Goal: Find specific page/section: Find specific page/section

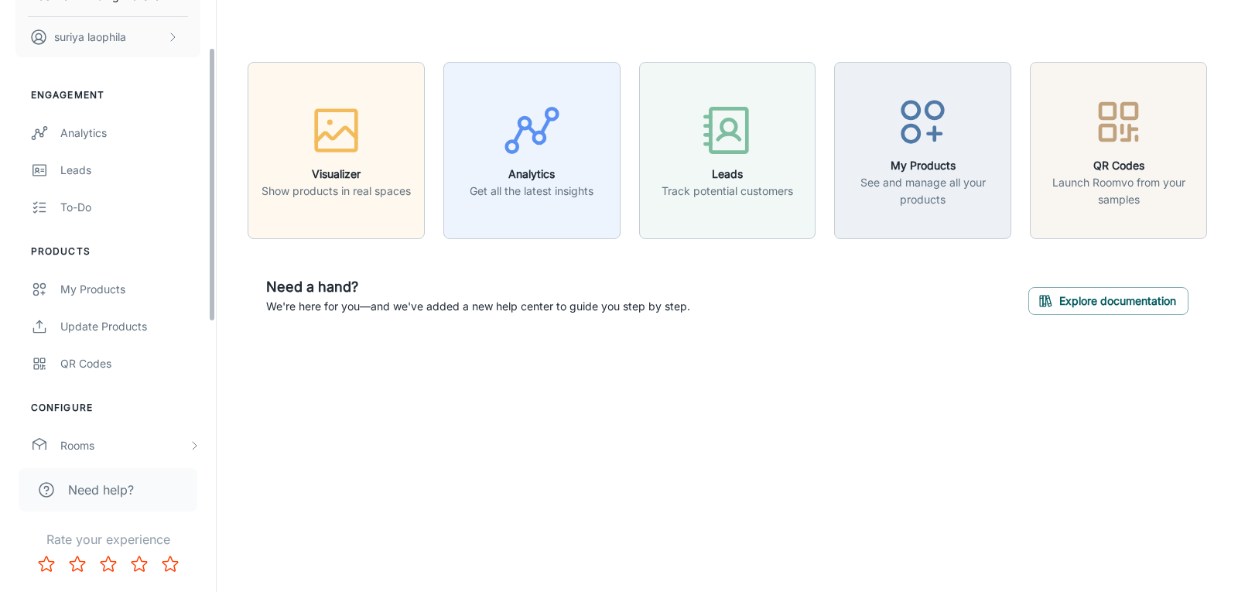
scroll to position [286, 0]
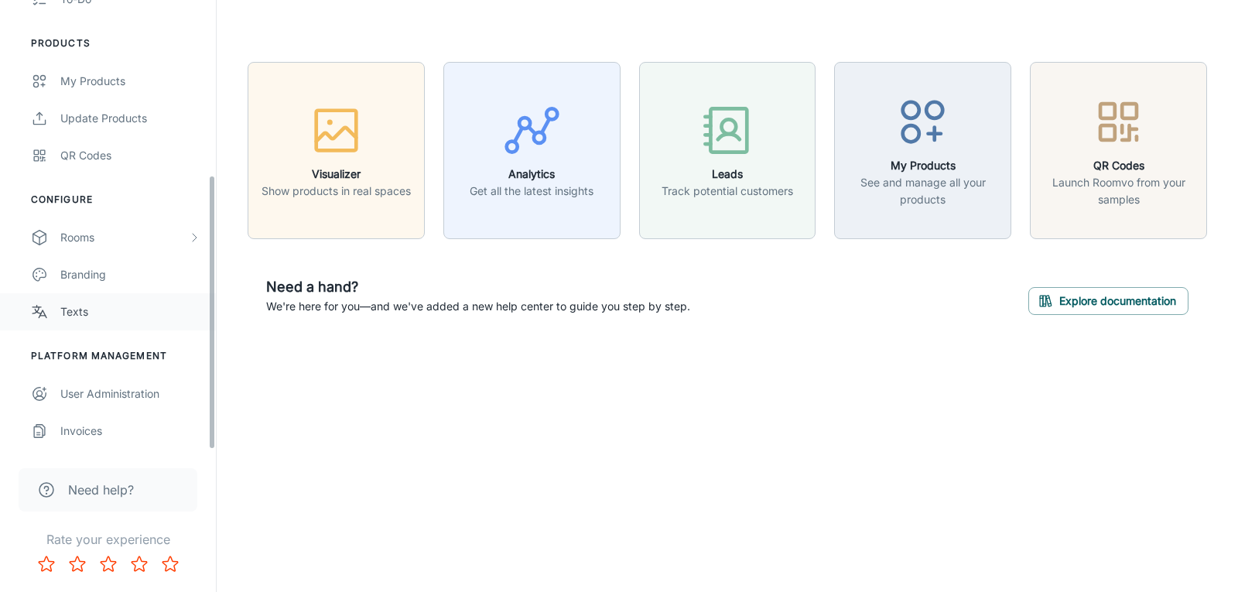
drag, startPoint x: 209, startPoint y: 178, endPoint x: 96, endPoint y: 303, distance: 168.2
click at [216, 505] on div "Eastman Building Material suriya laophila Engagement Analytics Leads To-do Prod…" at bounding box center [108, 296] width 217 height 592
click at [87, 234] on div "Rooms" at bounding box center [124, 237] width 128 height 17
click at [82, 272] on div "My Rooms" at bounding box center [130, 274] width 140 height 17
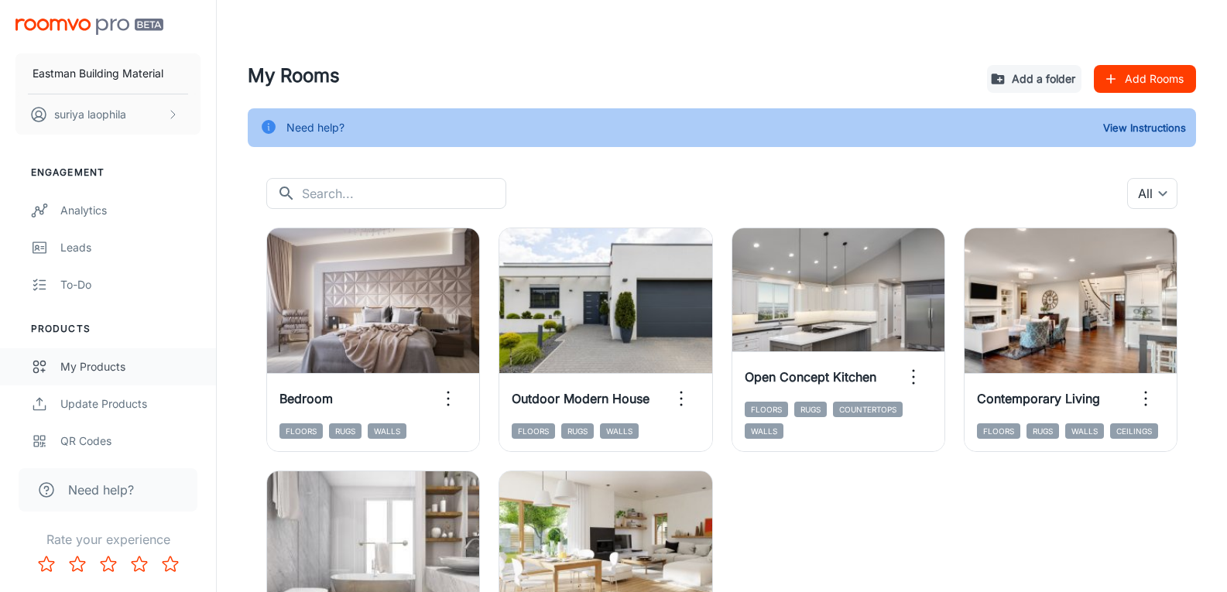
click at [90, 368] on div "My Products" at bounding box center [130, 366] width 140 height 17
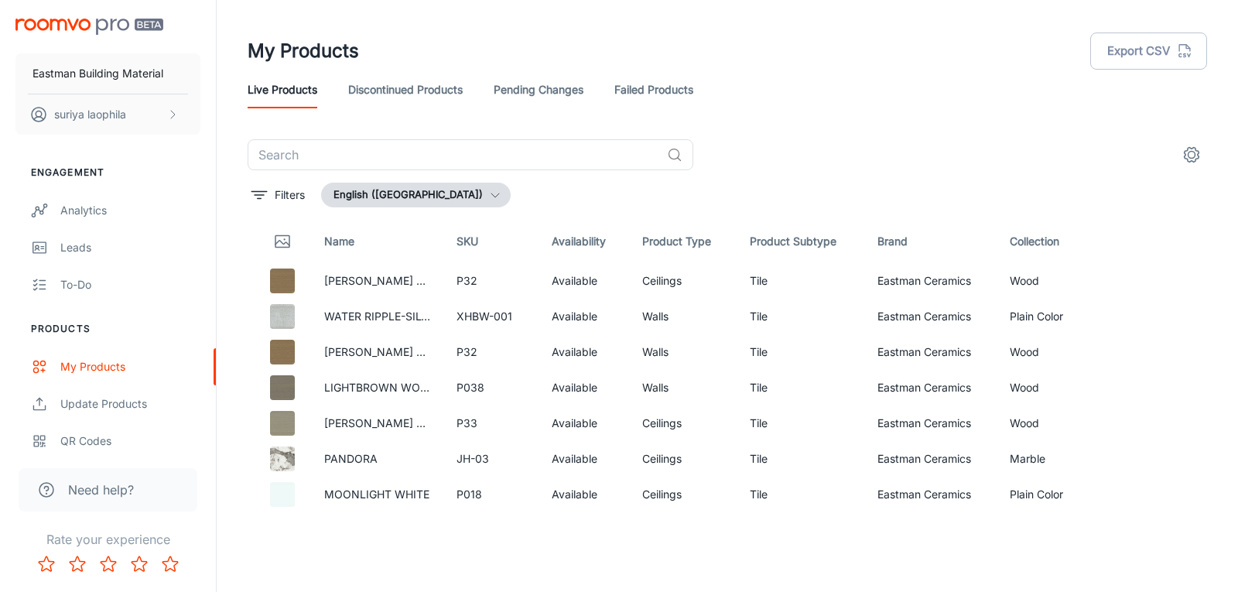
click at [489, 196] on icon "button" at bounding box center [495, 195] width 12 height 12
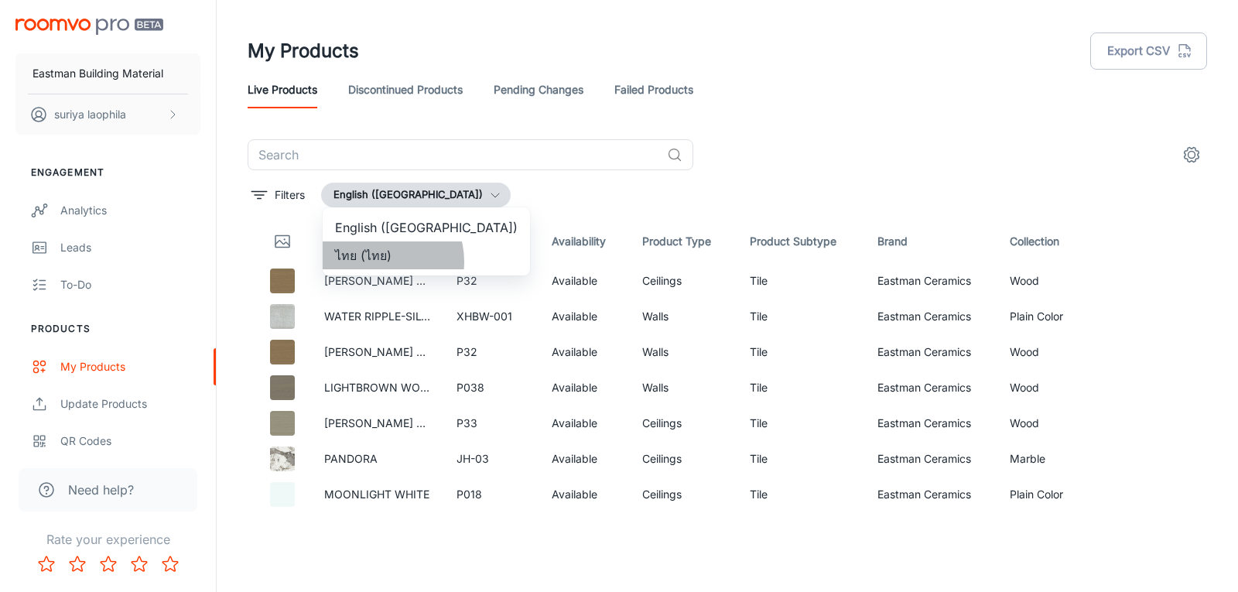
click at [378, 262] on li "ไทย (ไทย)" at bounding box center [426, 256] width 207 height 28
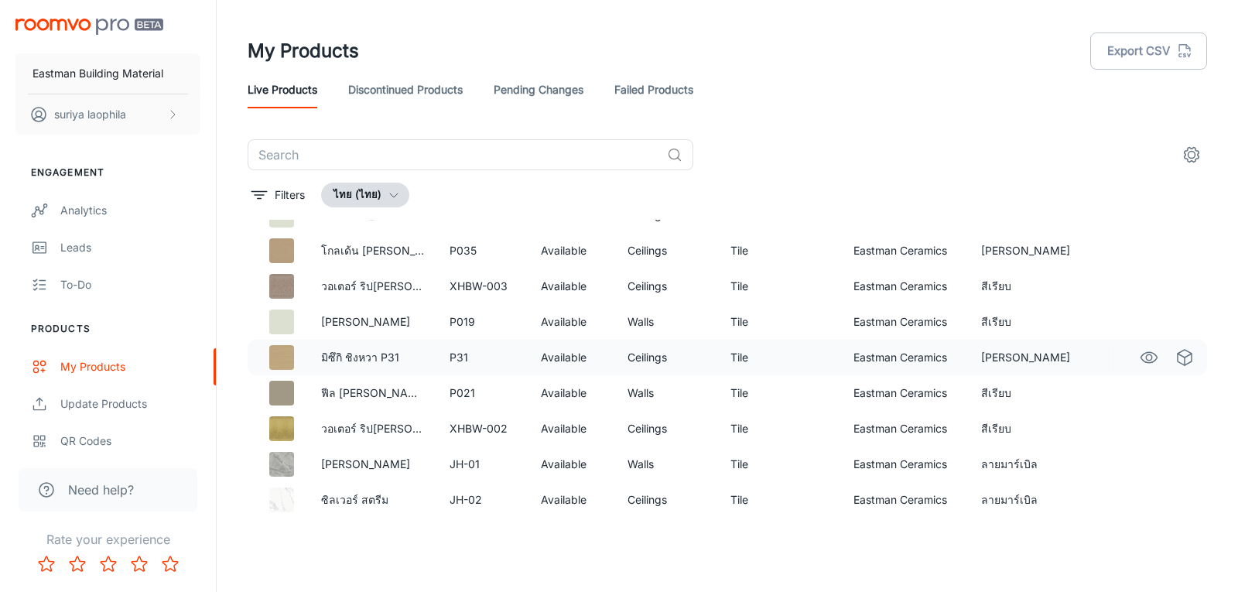
scroll to position [1142, 0]
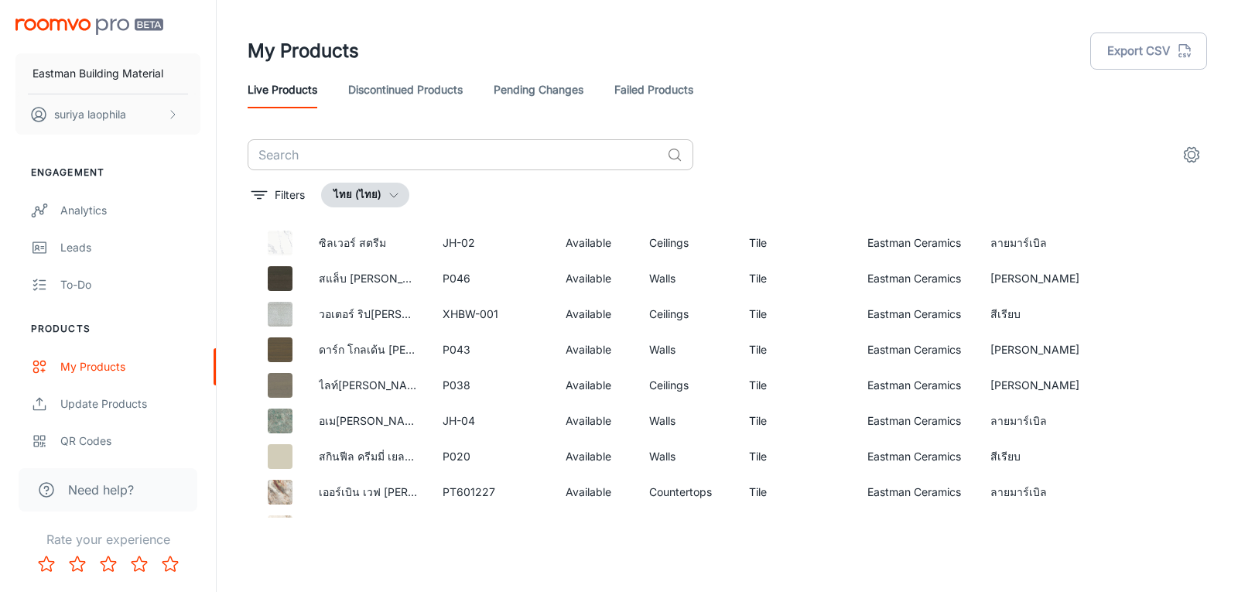
click at [354, 150] on input "text" at bounding box center [454, 154] width 413 height 31
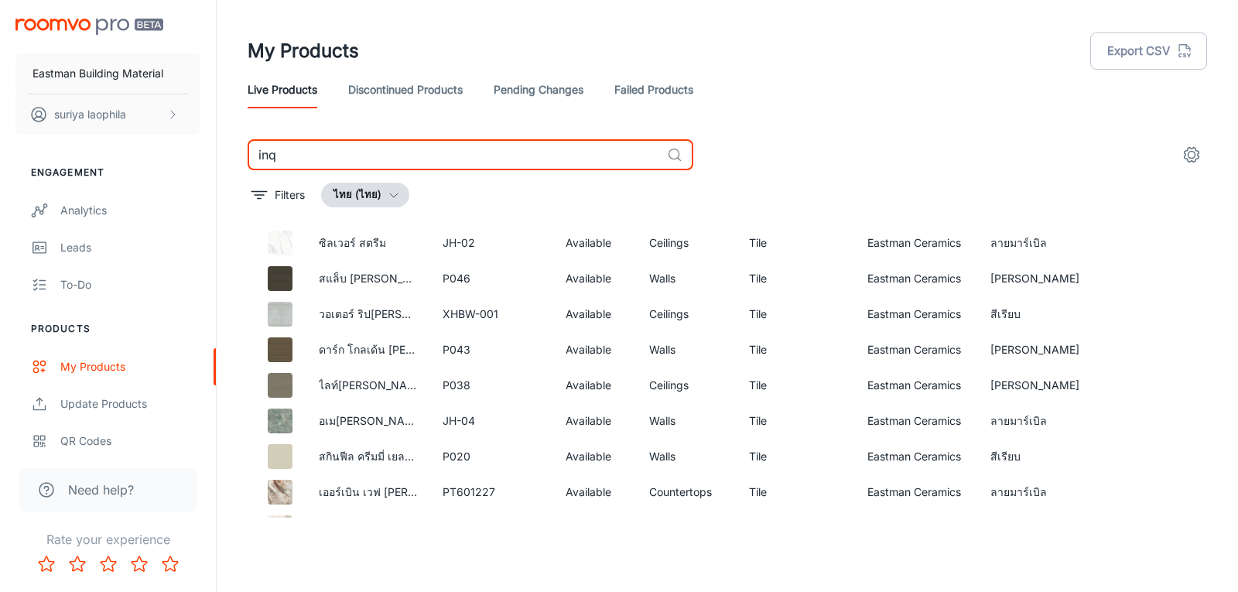
scroll to position [2, 0]
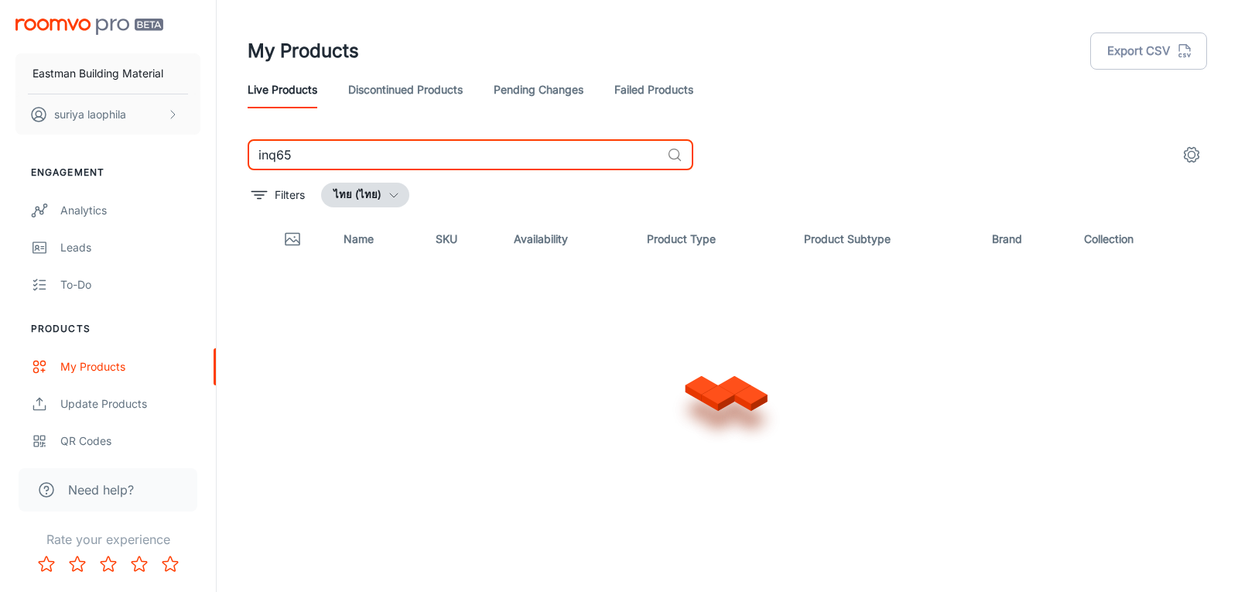
scroll to position [2, 0]
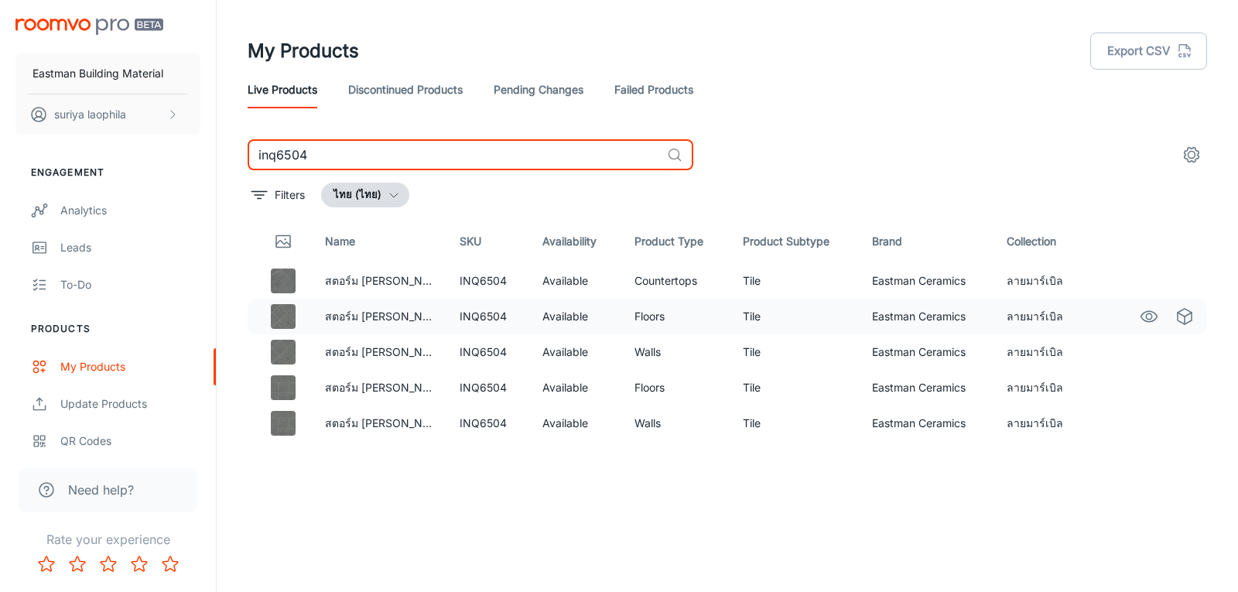
type input "inq6504"
click at [1149, 315] on icon "See in Visualizer" at bounding box center [1149, 316] width 19 height 19
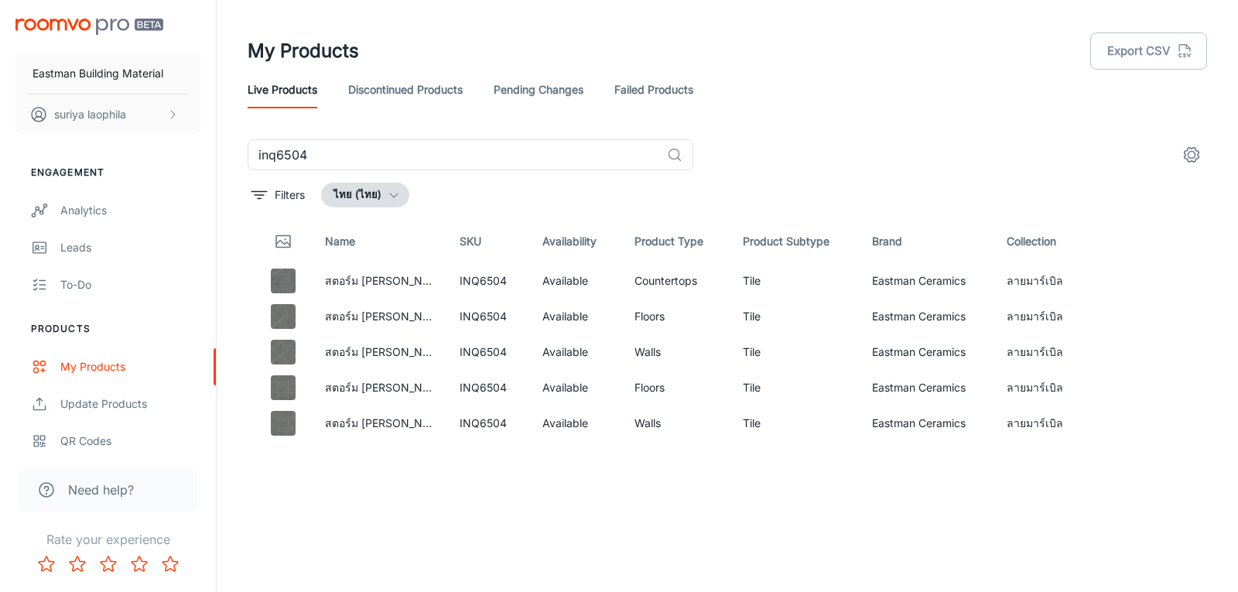
click at [379, 187] on button "ไทย (ไทย)" at bounding box center [365, 195] width 88 height 25
click at [349, 225] on li "English ([GEOGRAPHIC_DATA])" at bounding box center [426, 228] width 207 height 28
click at [1147, 285] on icon "See in Visualizer" at bounding box center [1149, 281] width 19 height 19
